Goal: Transaction & Acquisition: Purchase product/service

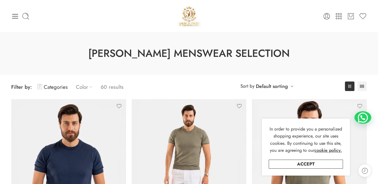
click at [90, 83] on link "Color" at bounding box center [85, 86] width 19 height 13
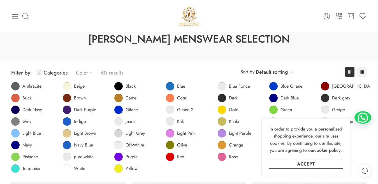
scroll to position [35, 0]
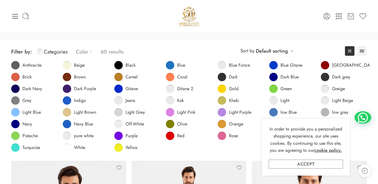
click at [326, 162] on link "Accept" at bounding box center [305, 164] width 74 height 9
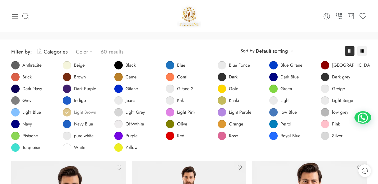
click at [68, 112] on link "Light Brown" at bounding box center [79, 112] width 33 height 8
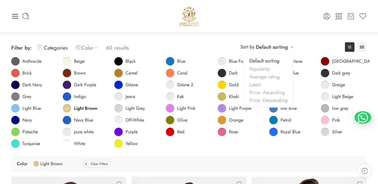
scroll to position [33, 0]
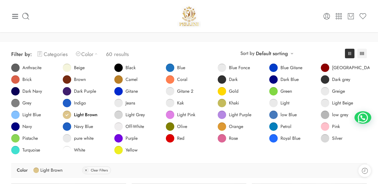
click at [60, 55] on link "Categories" at bounding box center [53, 54] width 30 height 13
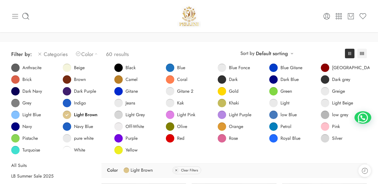
click at [14, 14] on icon at bounding box center [15, 16] width 6 height 4
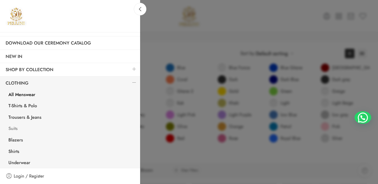
scroll to position [45, 0]
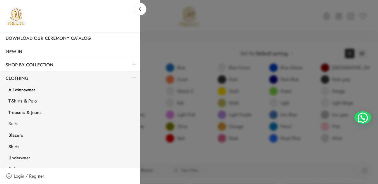
click at [16, 129] on link "Suits" at bounding box center [71, 124] width 137 height 11
click at [14, 122] on link "Suits" at bounding box center [71, 124] width 137 height 11
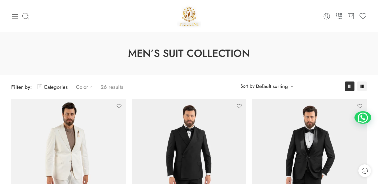
click at [85, 87] on link "Color" at bounding box center [85, 86] width 19 height 13
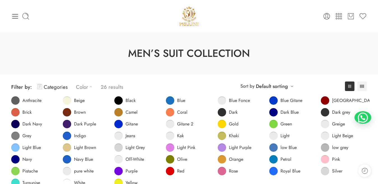
drag, startPoint x: 68, startPoint y: 100, endPoint x: 74, endPoint y: 103, distance: 6.1
click at [68, 100] on span at bounding box center [67, 100] width 8 height 8
click at [67, 147] on link "Light Brown" at bounding box center [79, 147] width 33 height 8
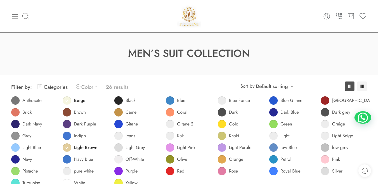
scroll to position [44, 0]
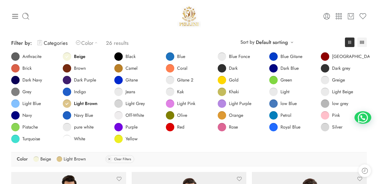
drag, startPoint x: 66, startPoint y: 56, endPoint x: 381, endPoint y: 182, distance: 340.0
click at [66, 56] on link "Beige" at bounding box center [74, 56] width 23 height 8
